Goal: Information Seeking & Learning: Learn about a topic

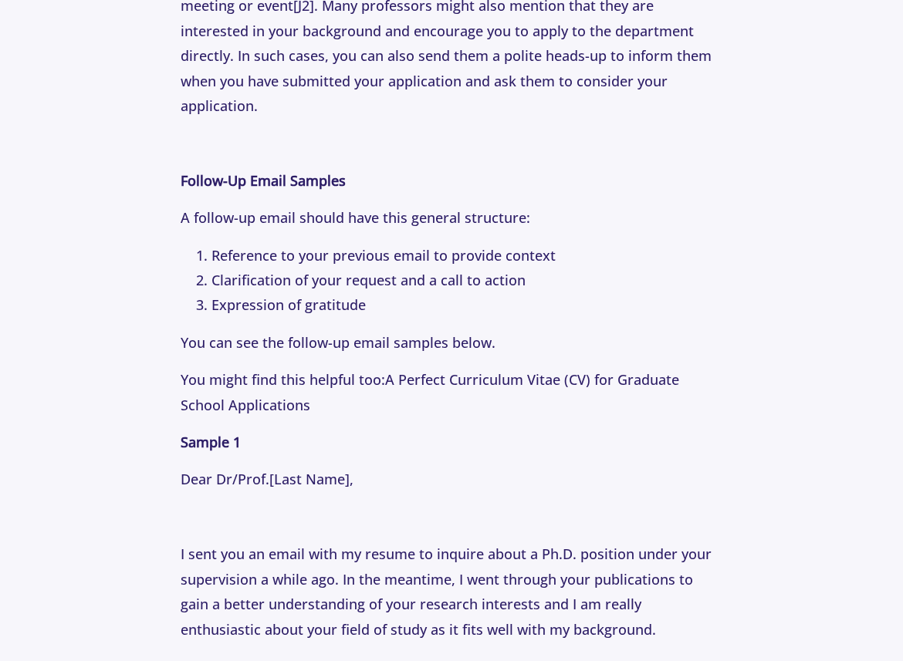
scroll to position [1877, 0]
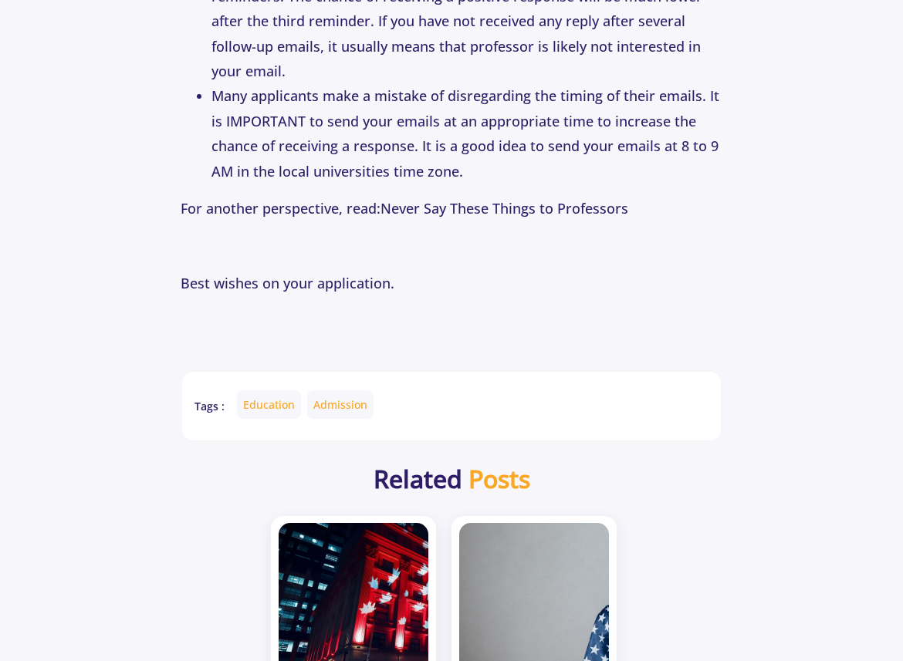
scroll to position [4226, 0]
click at [461, 200] on link "Never Say These Things to Professors" at bounding box center [504, 209] width 248 height 19
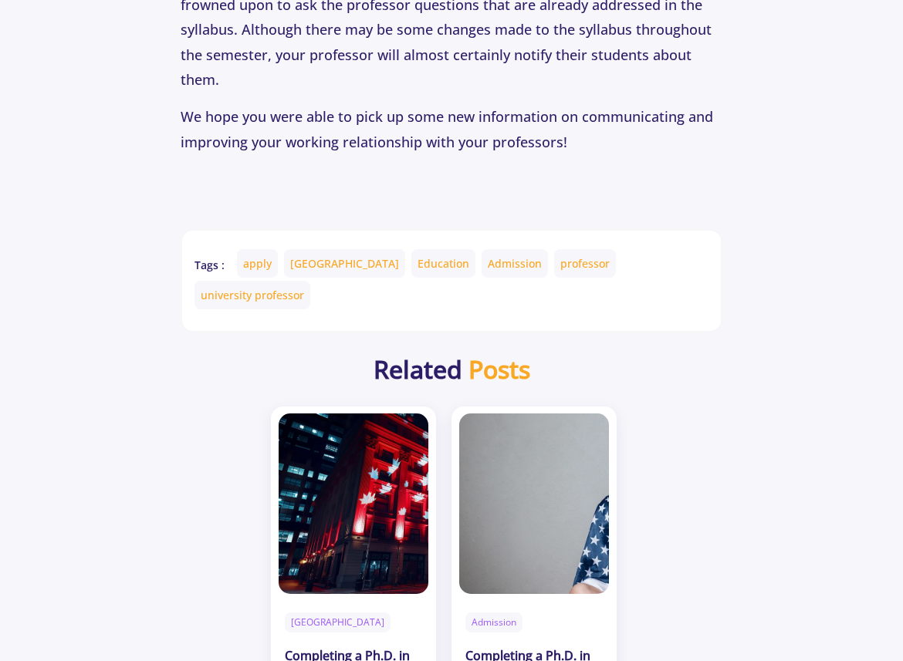
scroll to position [4714, 0]
